Goal: Use online tool/utility: Utilize a website feature to perform a specific function

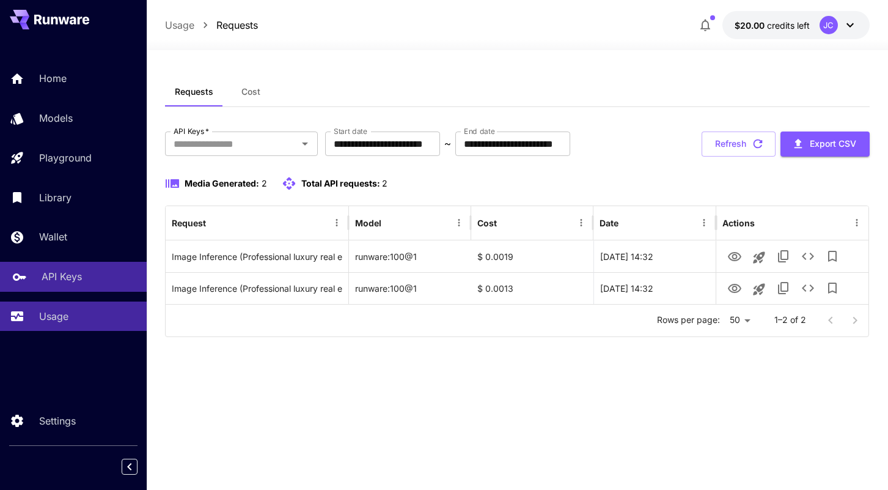
click at [61, 268] on link "API Keys" at bounding box center [73, 277] width 147 height 30
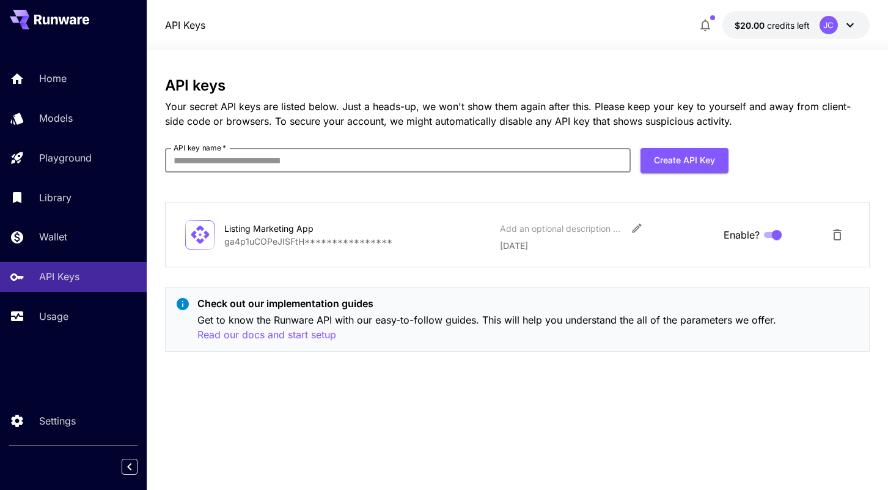
click at [527, 157] on input "API key name   *" at bounding box center [398, 160] width 466 height 24
type input "*"
type input "**********"
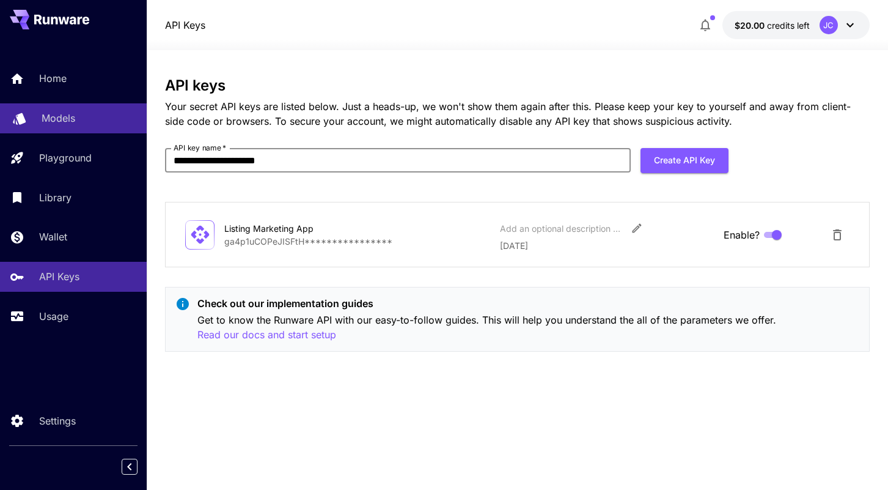
click at [65, 122] on p "Models" at bounding box center [59, 118] width 34 height 15
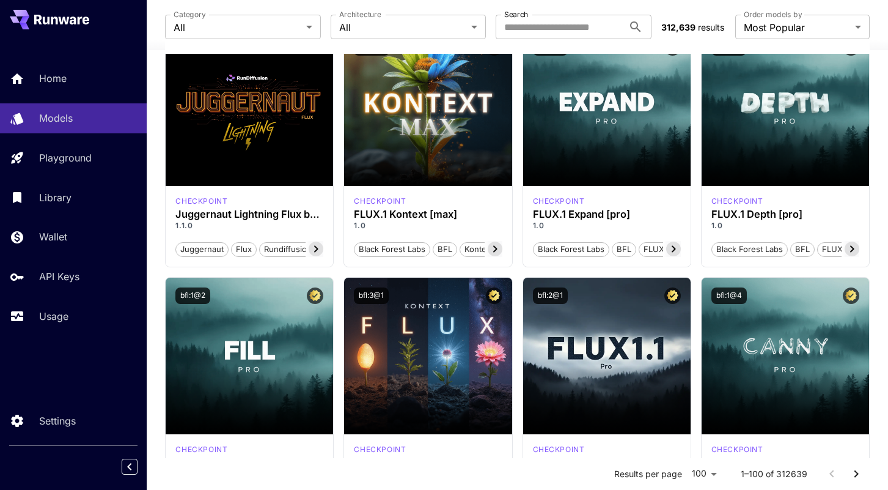
scroll to position [379, 0]
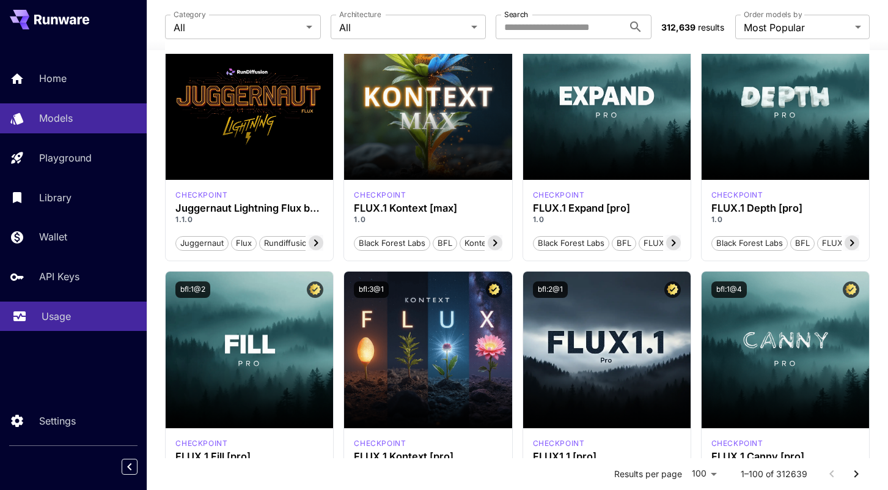
click at [54, 312] on p "Usage" at bounding box center [56, 316] width 29 height 15
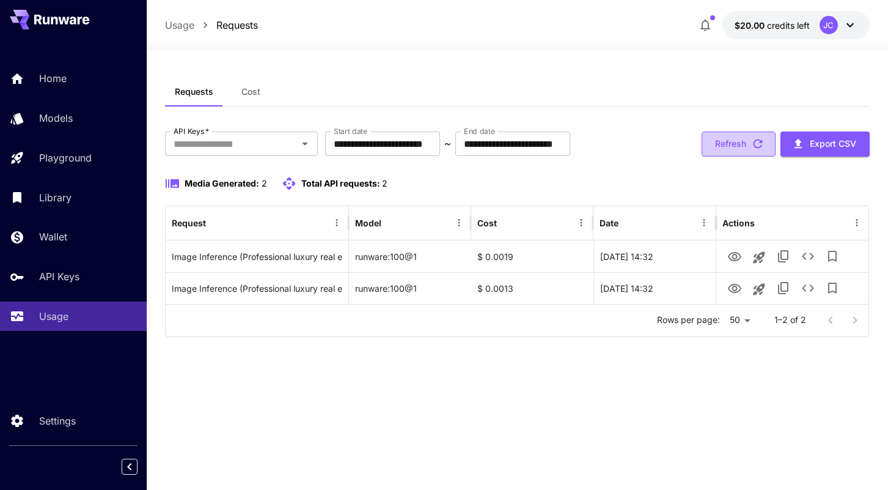
click at [736, 143] on button "Refresh" at bounding box center [739, 143] width 74 height 25
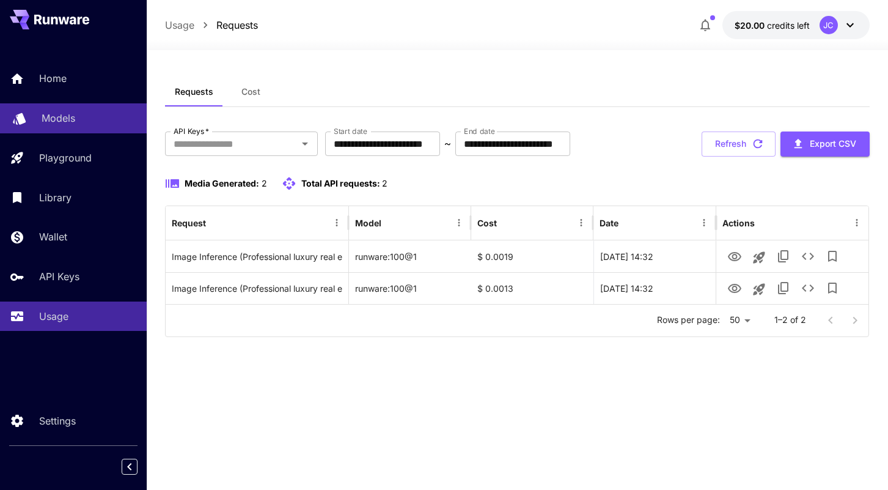
click at [62, 125] on p "Models" at bounding box center [59, 118] width 34 height 15
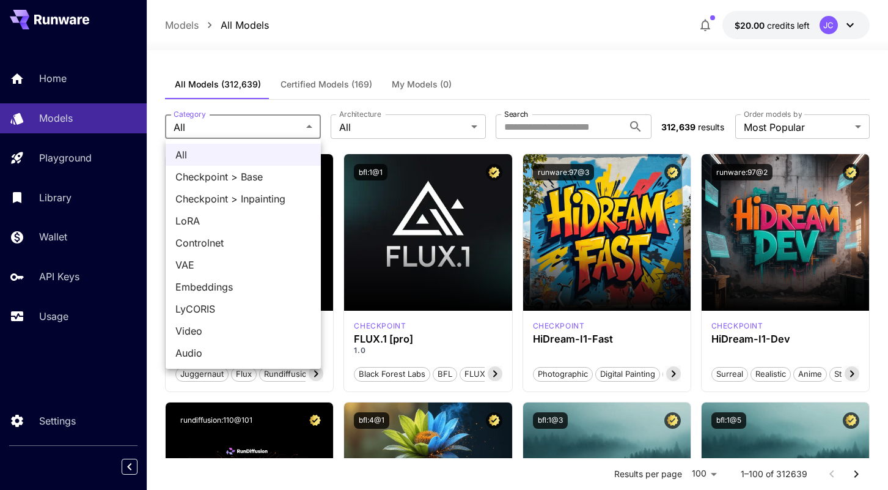
click at [210, 330] on span "Video" at bounding box center [243, 330] width 136 height 15
type input "*****"
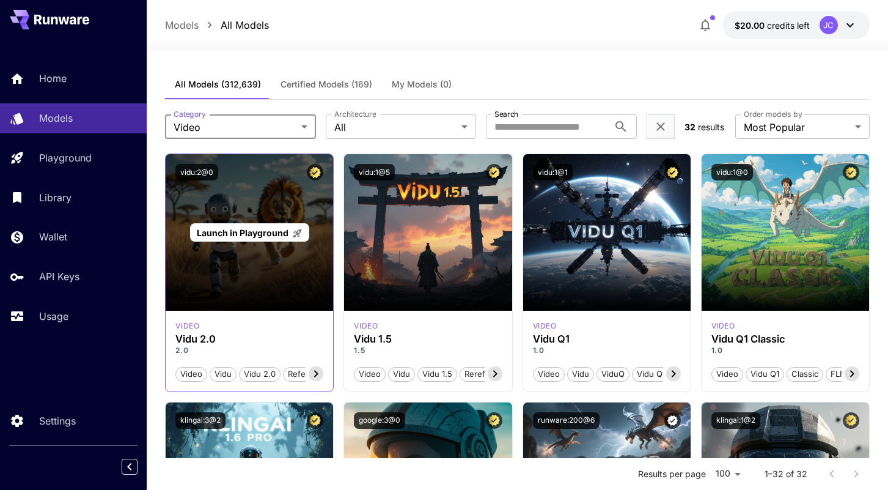
click at [246, 274] on div "Launch in Playground" at bounding box center [250, 232] width 168 height 157
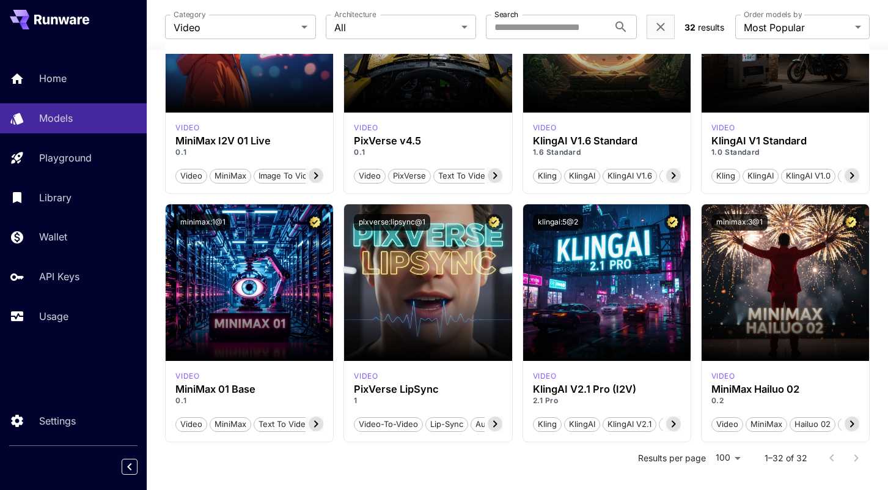
scroll to position [1722, 0]
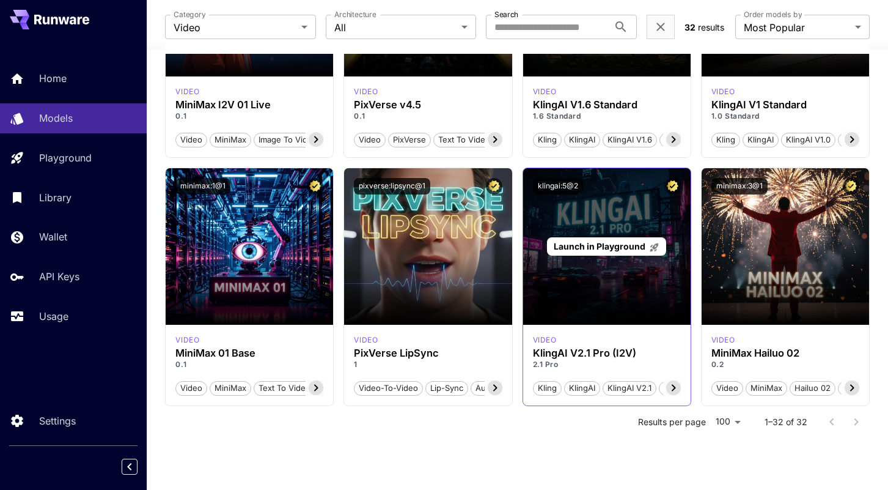
click at [599, 246] on span "Launch in Playground" at bounding box center [600, 246] width 92 height 10
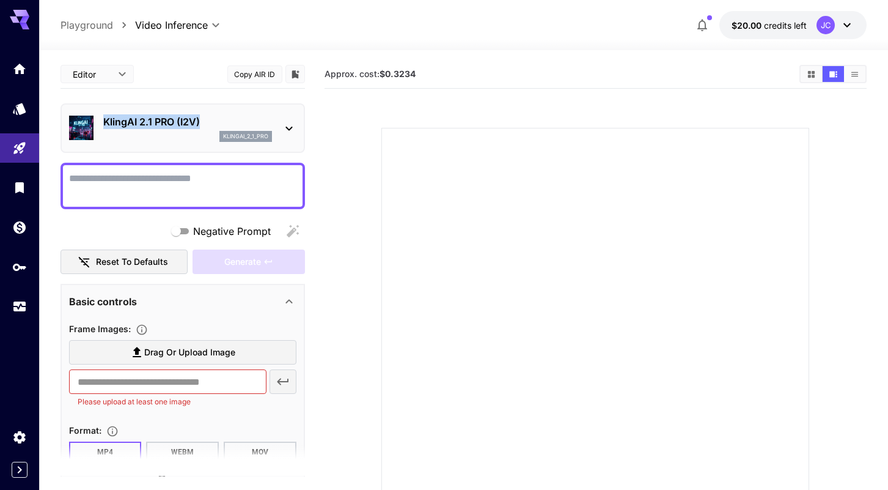
drag, startPoint x: 204, startPoint y: 127, endPoint x: 99, endPoint y: 125, distance: 104.6
click at [99, 125] on div "KlingAI 2.1 PRO (I2V) klingai_2_1_pro" at bounding box center [182, 127] width 227 height 37
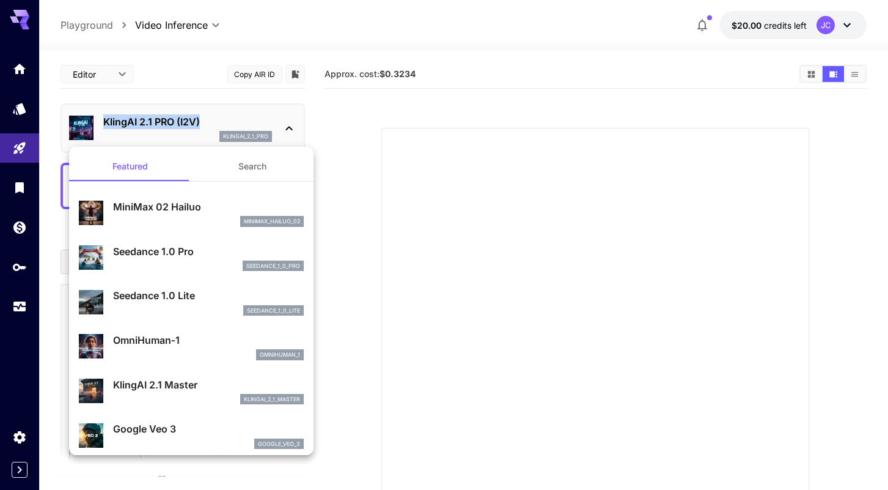
copy p "KlingAI 2.1 PRO (I2V)"
click at [273, 95] on div at bounding box center [444, 245] width 888 height 490
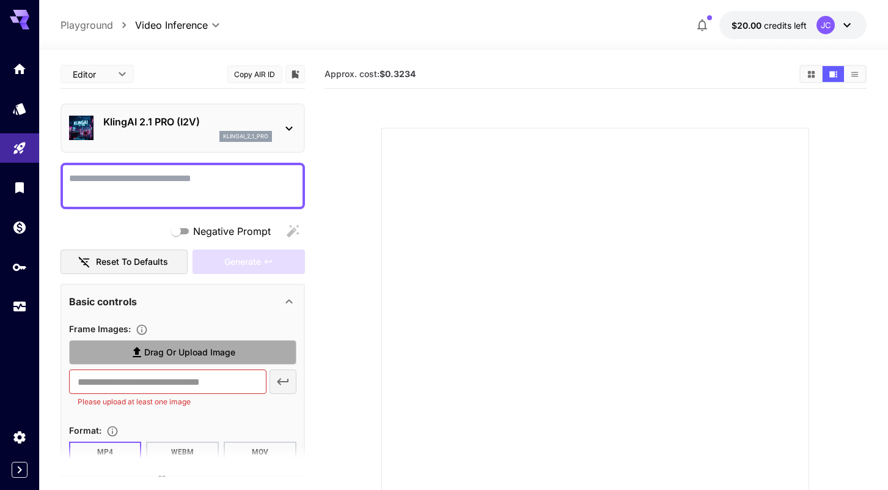
click at [164, 358] on span "Drag or upload image" at bounding box center [189, 352] width 91 height 15
click at [0, 0] on input "Drag or upload image" at bounding box center [0, 0] width 0 height 0
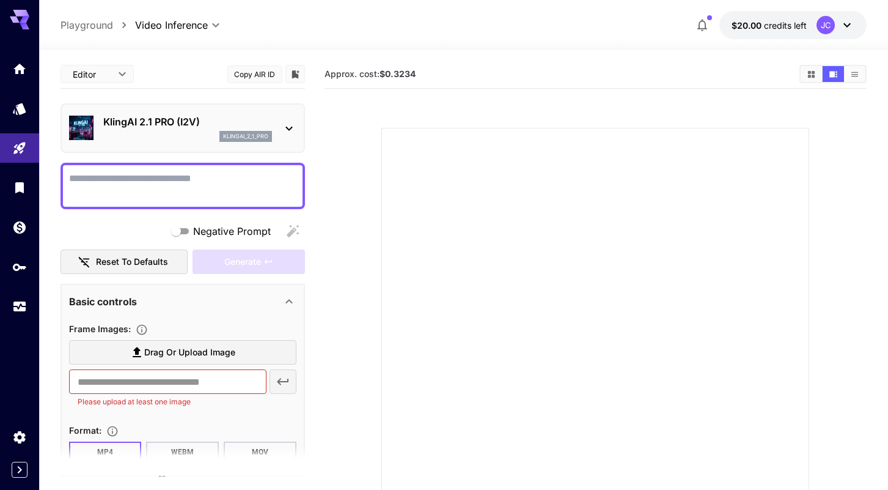
click at [128, 181] on textarea "Negative Prompt" at bounding box center [182, 185] width 227 height 29
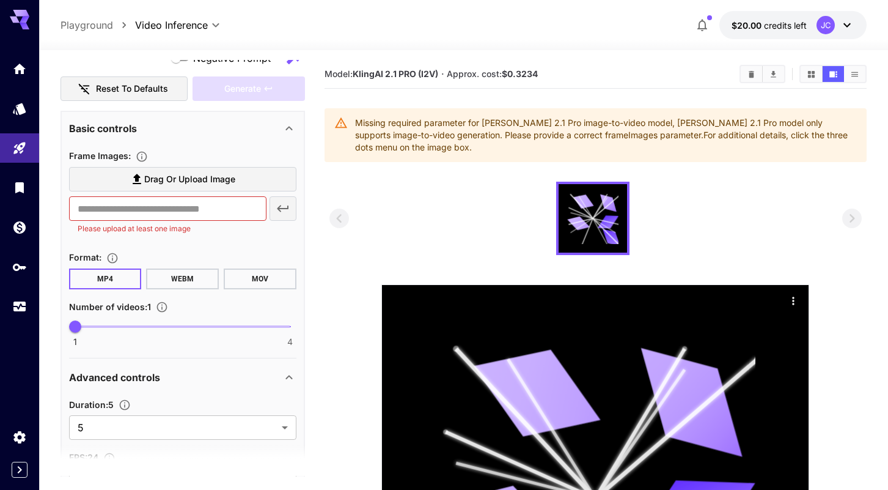
scroll to position [182, 0]
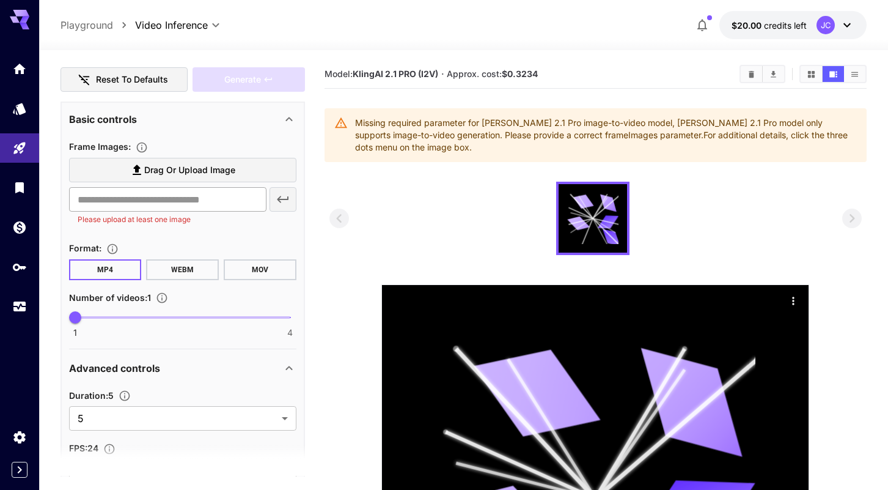
type textarea "**********"
click at [163, 199] on input "text" at bounding box center [168, 199] width 198 height 24
click at [204, 197] on input "text" at bounding box center [168, 199] width 198 height 24
click at [205, 173] on span "Drag or upload image" at bounding box center [189, 170] width 91 height 15
click at [0, 0] on input "Drag or upload image" at bounding box center [0, 0] width 0 height 0
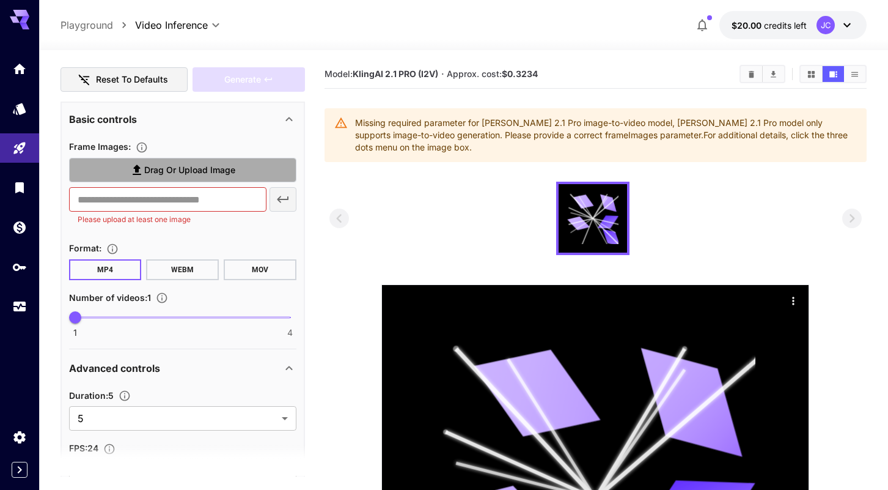
click at [206, 175] on span "Drag or upload image" at bounding box center [189, 170] width 91 height 15
click at [0, 0] on input "Drag or upload image" at bounding box center [0, 0] width 0 height 0
click at [163, 177] on label "Drag or upload image" at bounding box center [182, 170] width 227 height 25
click at [0, 0] on input "Drag or upload image" at bounding box center [0, 0] width 0 height 0
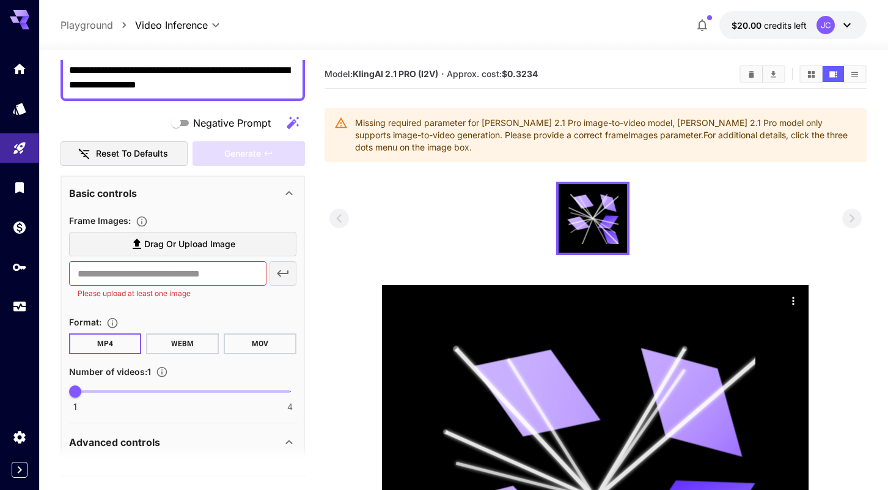
scroll to position [31, 0]
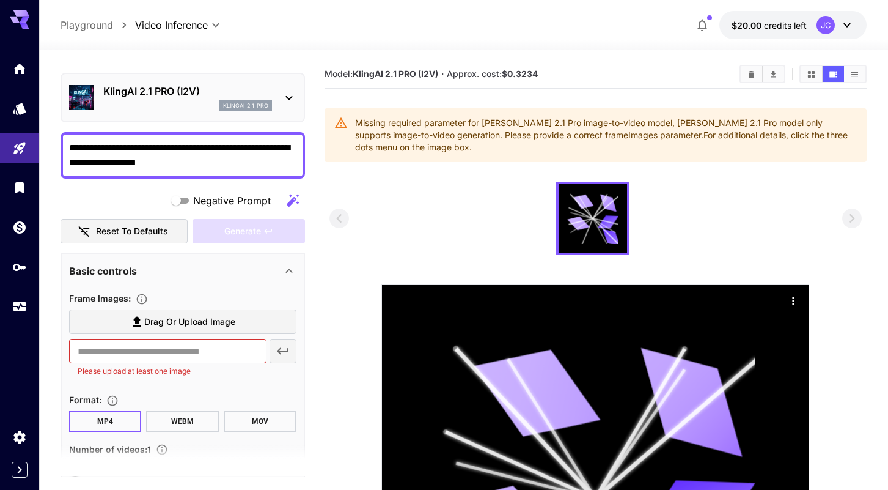
click at [232, 162] on textarea "**********" at bounding box center [182, 155] width 227 height 29
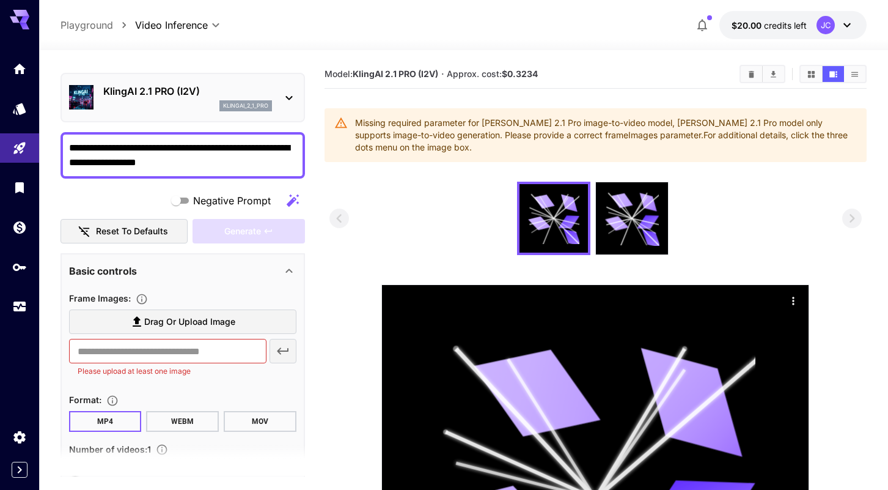
click at [232, 162] on textarea "**********" at bounding box center [182, 155] width 227 height 29
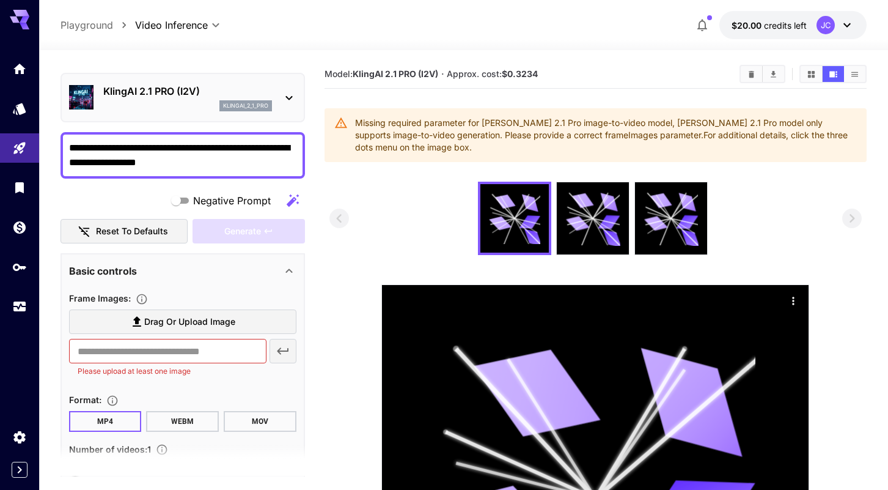
click at [232, 162] on textarea "**********" at bounding box center [182, 155] width 227 height 29
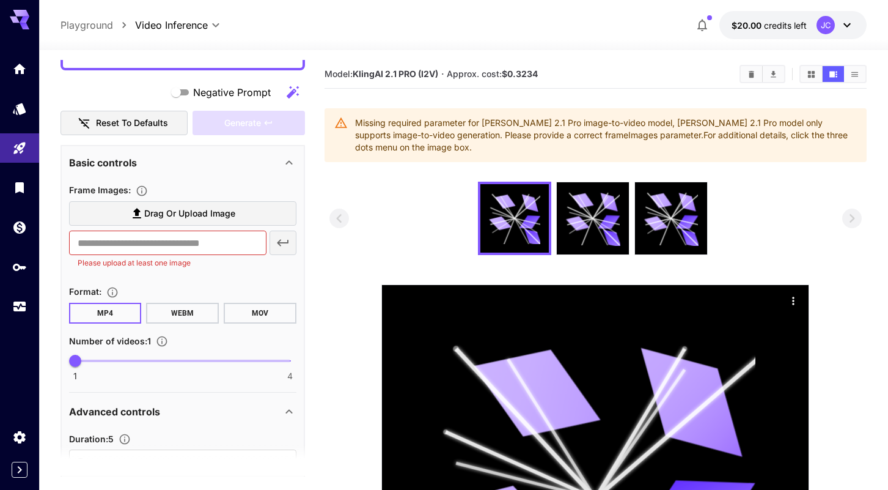
scroll to position [150, 0]
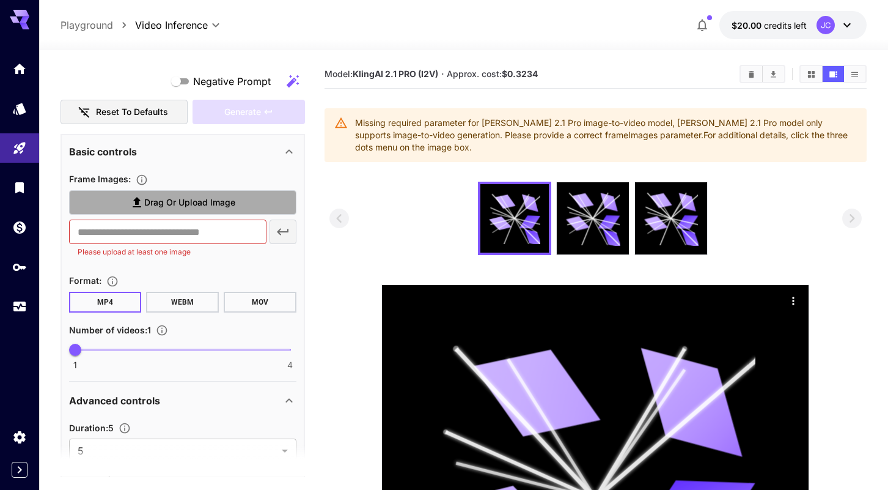
click at [201, 203] on span "Drag or upload image" at bounding box center [189, 202] width 91 height 15
click at [0, 0] on input "Drag or upload image" at bounding box center [0, 0] width 0 height 0
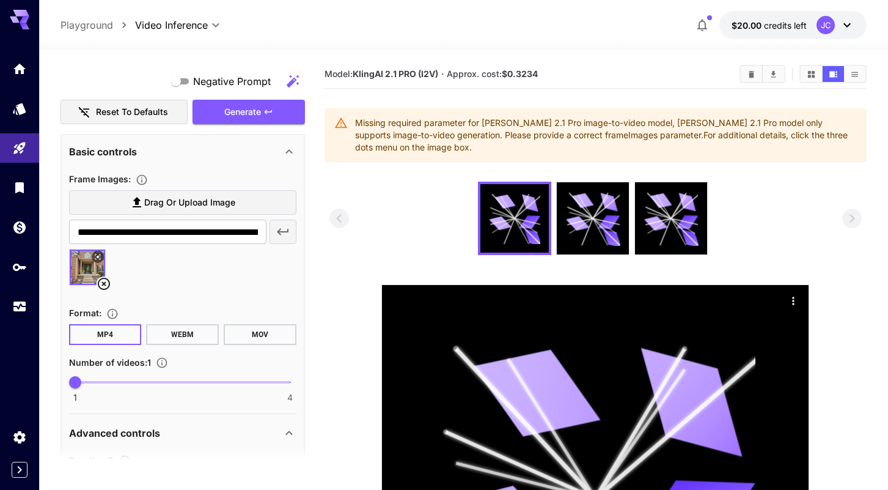
click at [204, 206] on span "Drag or upload image" at bounding box center [189, 202] width 91 height 15
click at [0, 0] on input "Drag or upload image" at bounding box center [0, 0] width 0 height 0
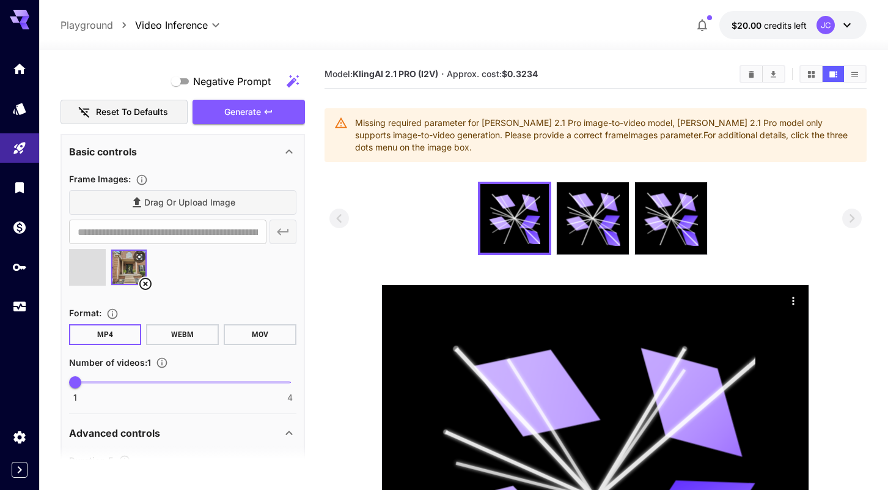
type input "**********"
click at [181, 205] on div "Drag or upload image" at bounding box center [182, 202] width 227 height 25
click at [141, 201] on div "Drag or upload image" at bounding box center [182, 202] width 227 height 25
click at [216, 171] on div "**********" at bounding box center [182, 283] width 227 height 235
click at [210, 205] on div "Drag or upload image" at bounding box center [182, 202] width 227 height 25
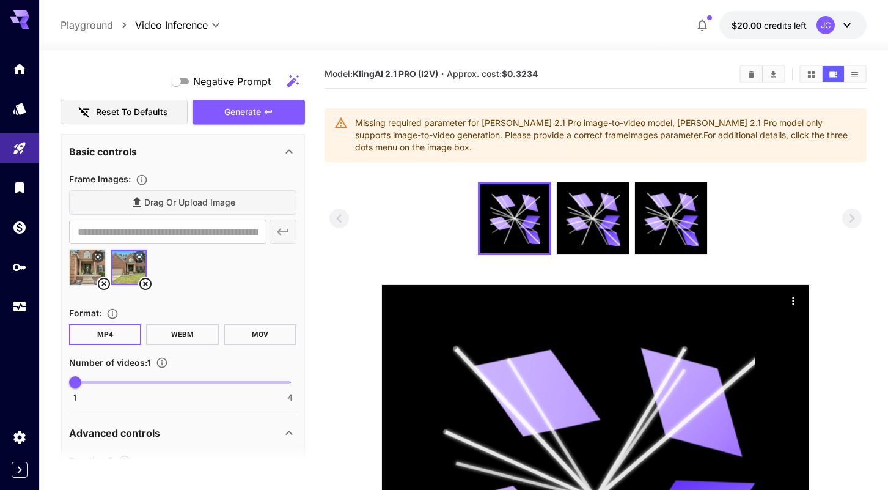
click at [141, 204] on div "Drag or upload image" at bounding box center [182, 202] width 227 height 25
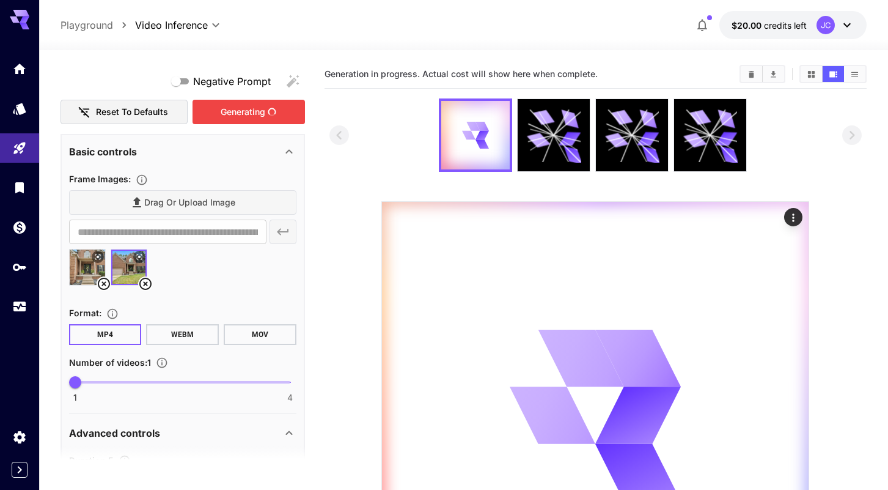
click at [243, 116] on div "Generating" at bounding box center [249, 112] width 113 height 25
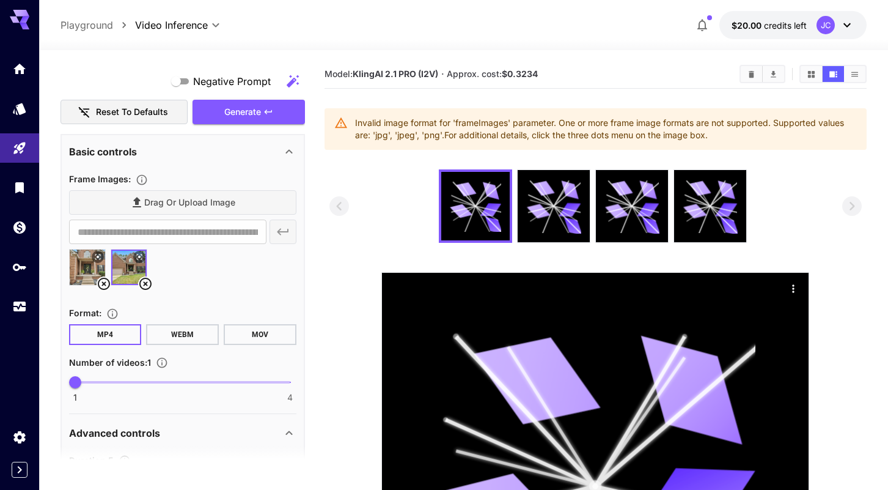
click at [205, 203] on div "Drag or upload image" at bounding box center [182, 202] width 227 height 25
click at [130, 197] on div "Drag or upload image" at bounding box center [182, 202] width 227 height 25
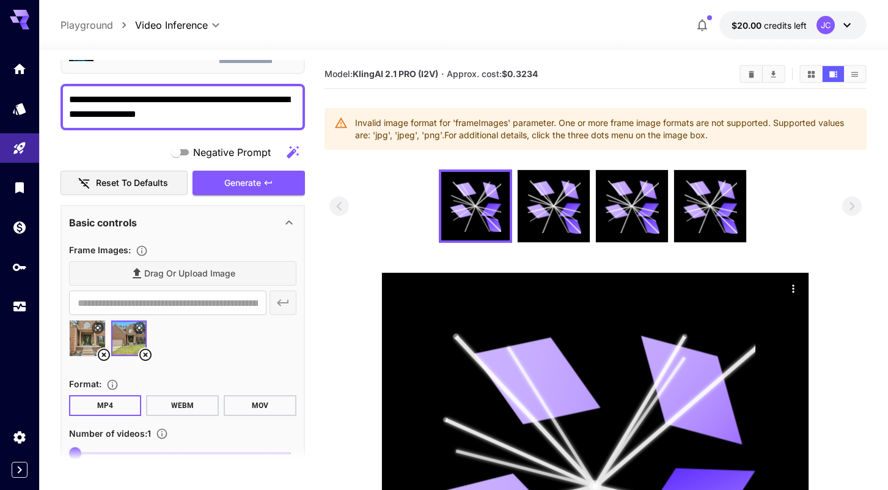
scroll to position [0, 0]
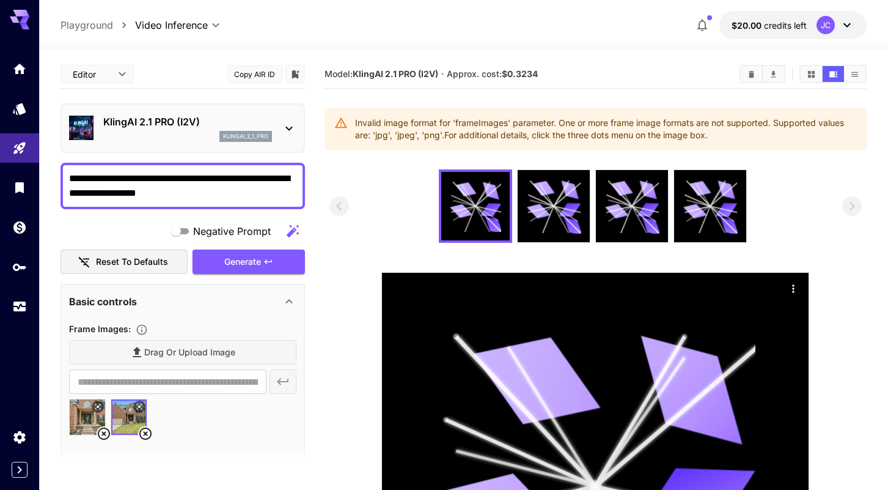
click at [152, 23] on body "**********" at bounding box center [444, 368] width 888 height 737
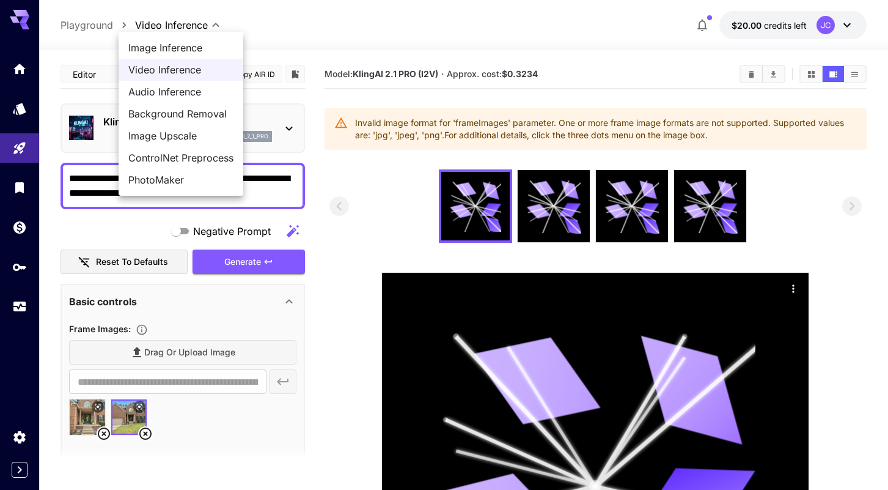
click at [101, 25] on div at bounding box center [444, 245] width 888 height 490
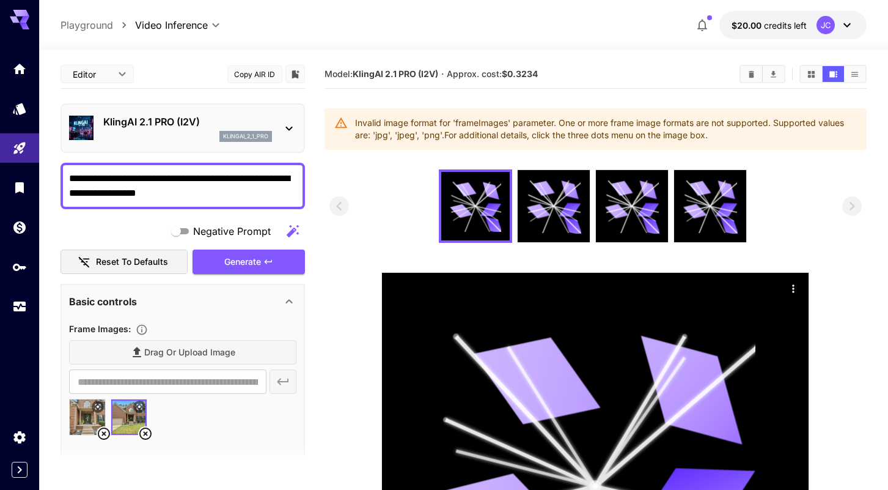
click at [92, 25] on p "Playground" at bounding box center [87, 25] width 53 height 15
type input "**********"
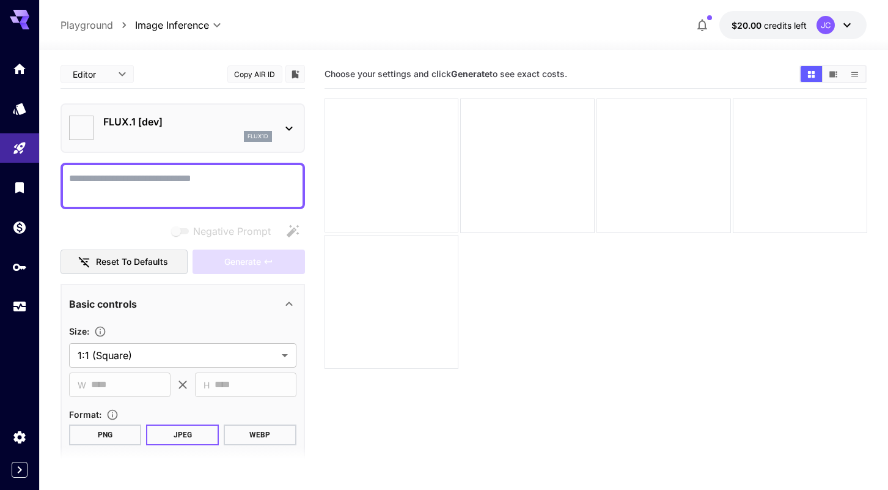
type input "**********"
click at [211, 131] on div "flux1d" at bounding box center [187, 136] width 169 height 11
